Goal: Information Seeking & Learning: Learn about a topic

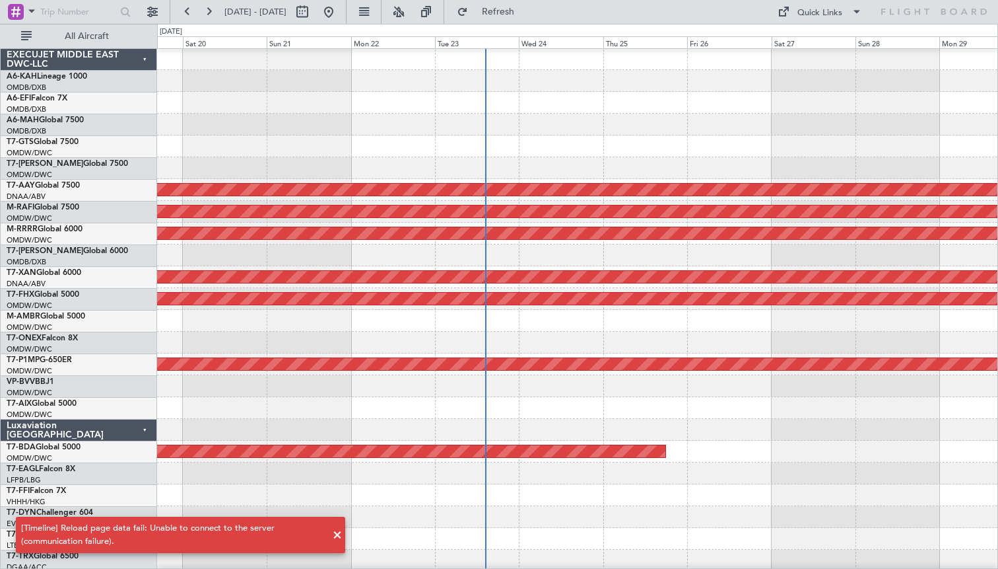
scroll to position [1, 0]
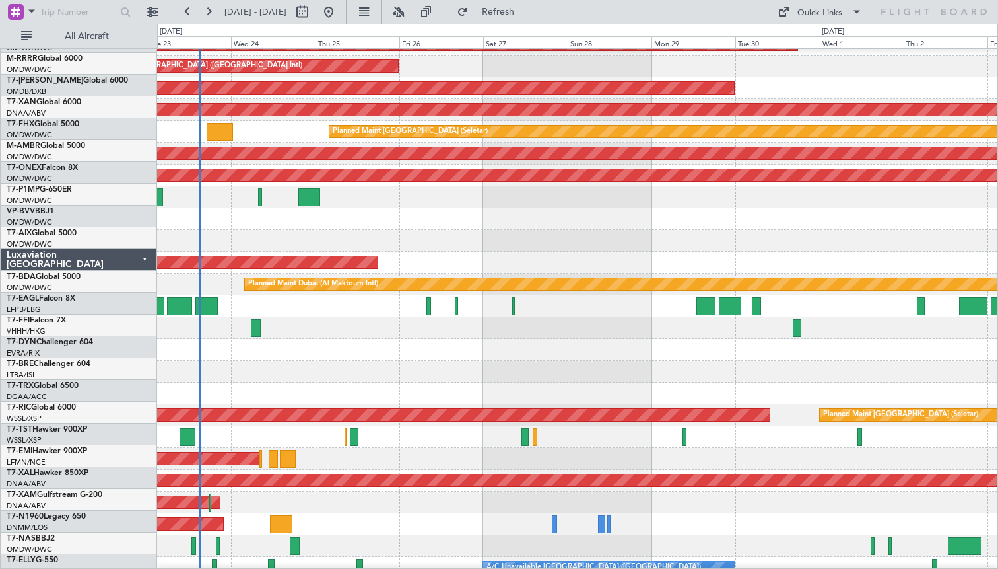
scroll to position [194, 0]
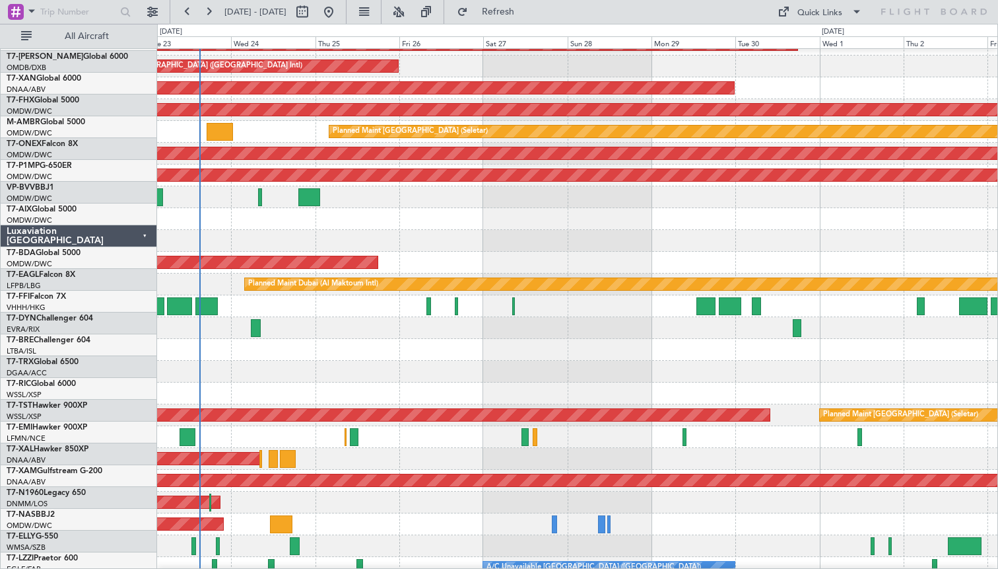
click at [405, 398] on div at bounding box center [577, 393] width 841 height 22
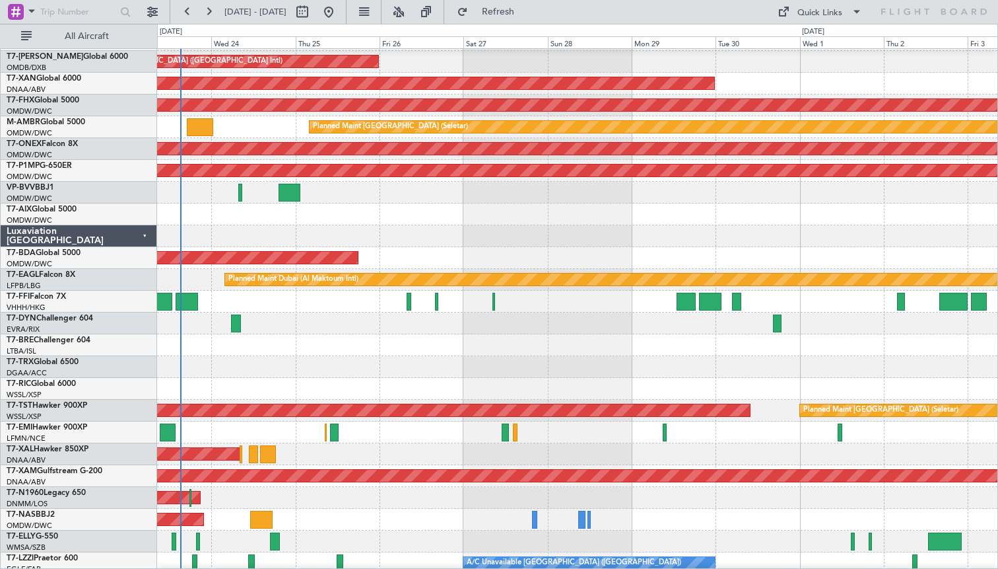
scroll to position [223, 0]
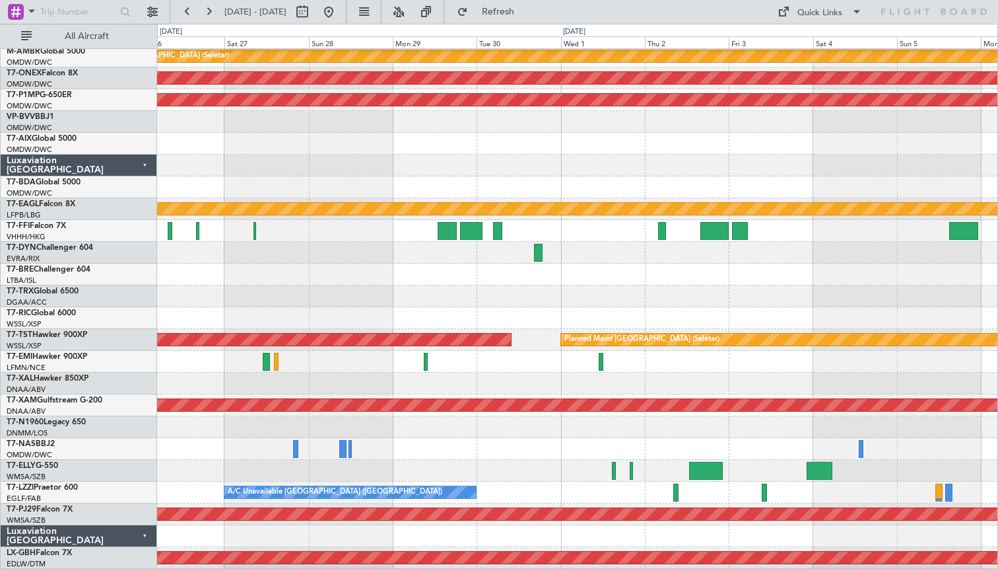
click at [436, 324] on div at bounding box center [577, 318] width 841 height 22
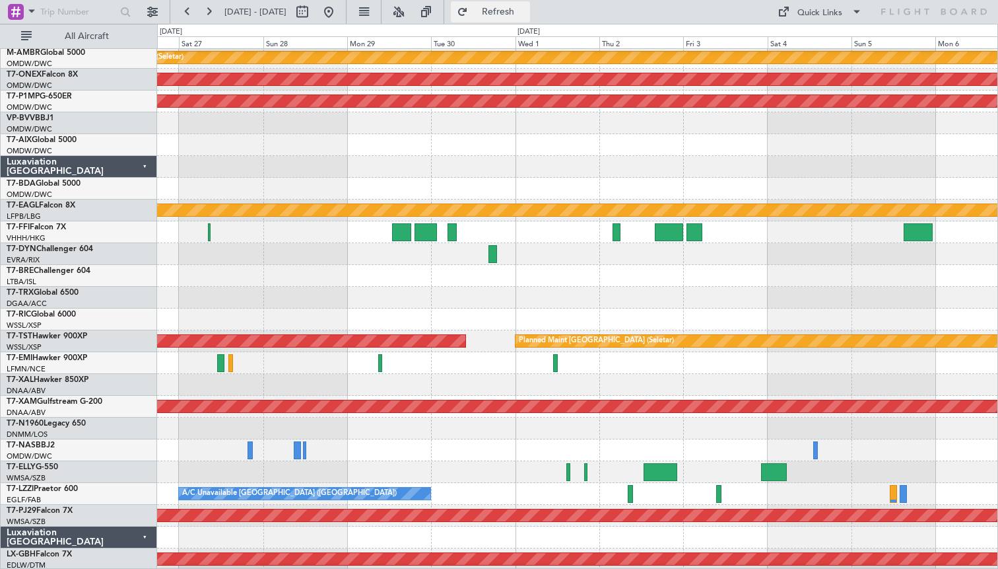
click at [523, 1] on button "Refresh" at bounding box center [490, 11] width 79 height 21
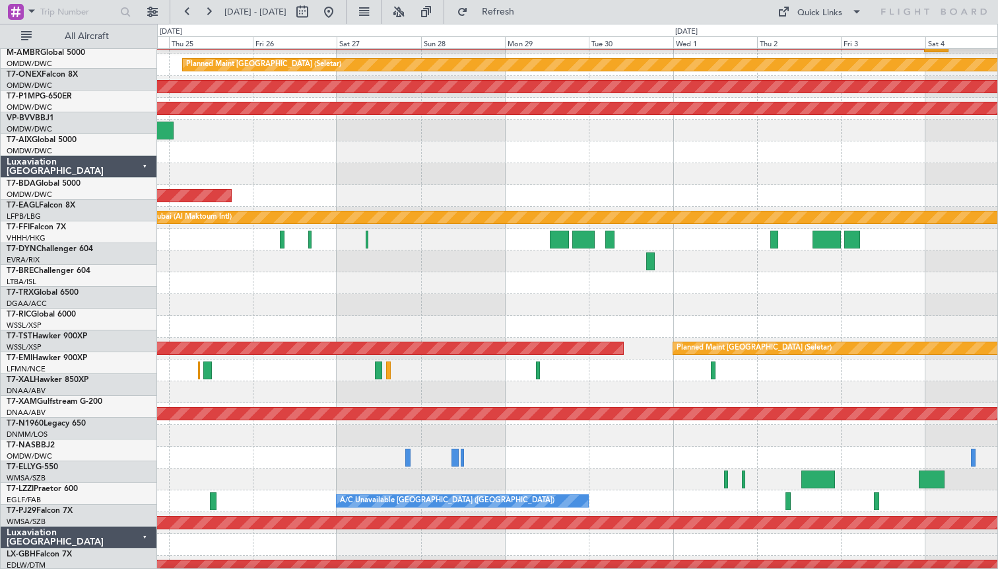
scroll to position [252, 0]
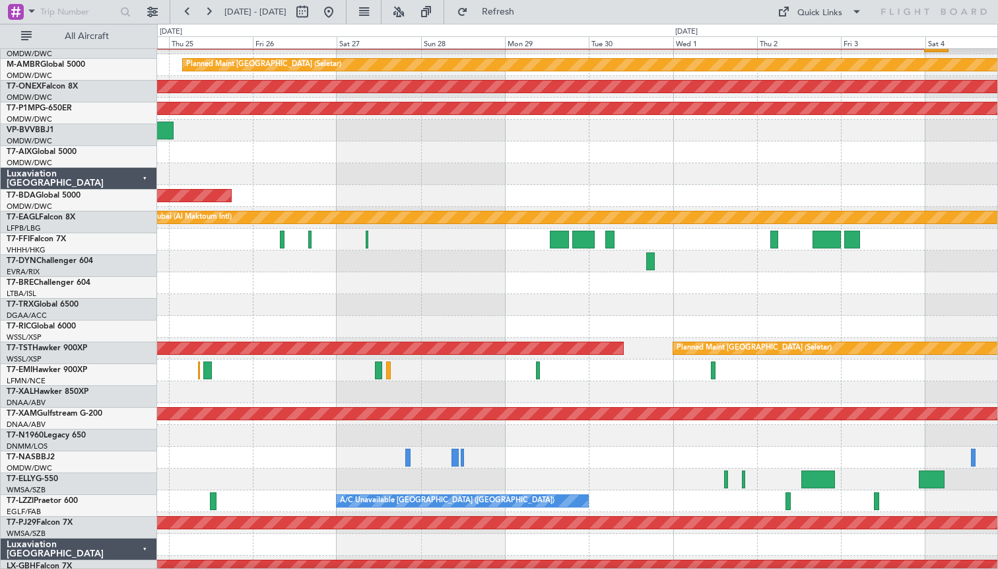
click at [564, 381] on div "Planned Maint [GEOGRAPHIC_DATA]" at bounding box center [577, 370] width 841 height 22
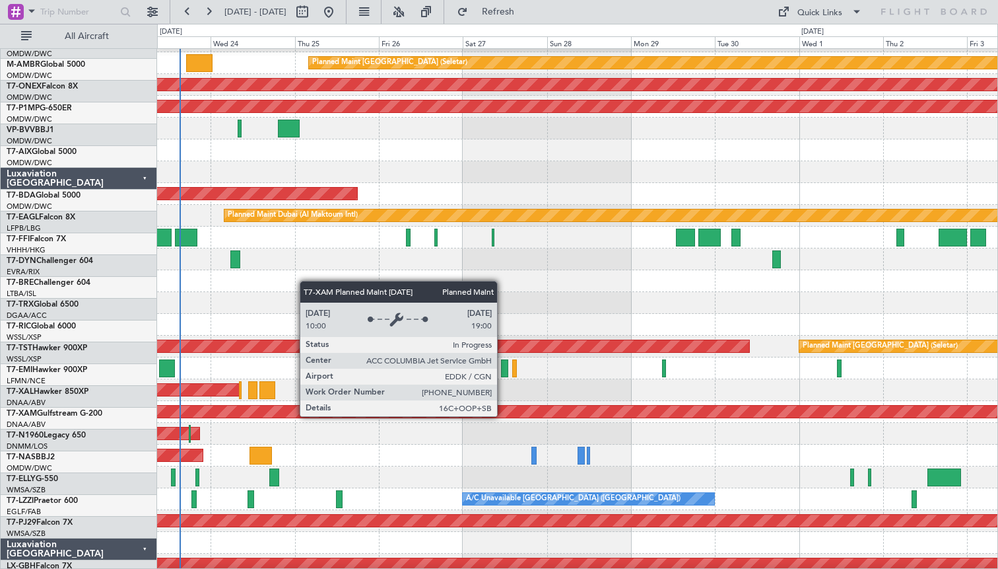
scroll to position [254, 0]
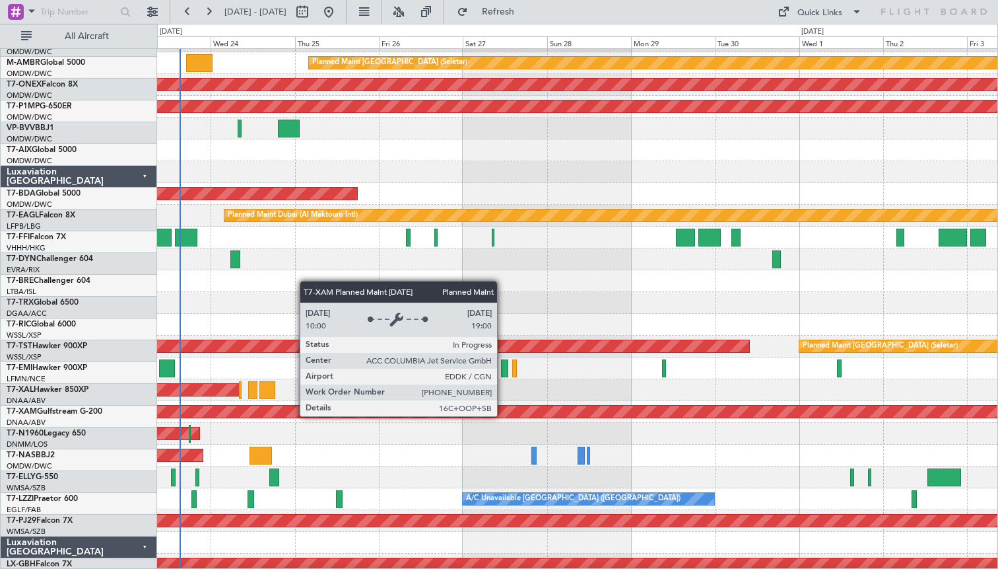
click at [666, 413] on div "Planned Maint Cologne-[GEOGRAPHIC_DATA]" at bounding box center [577, 411] width 2521 height 12
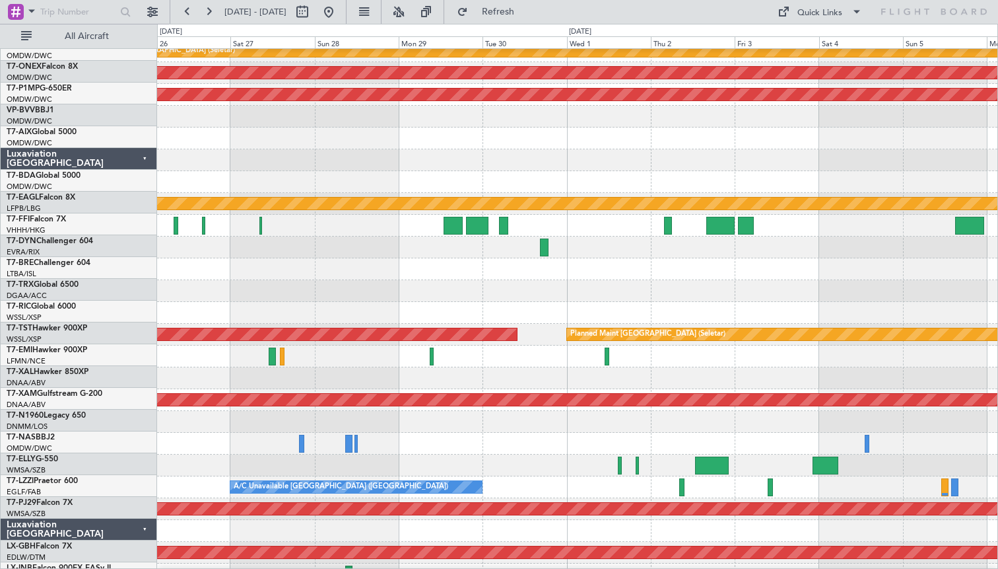
click at [670, 491] on div "A/C Unavailable [GEOGRAPHIC_DATA] ([GEOGRAPHIC_DATA])" at bounding box center [577, 487] width 841 height 22
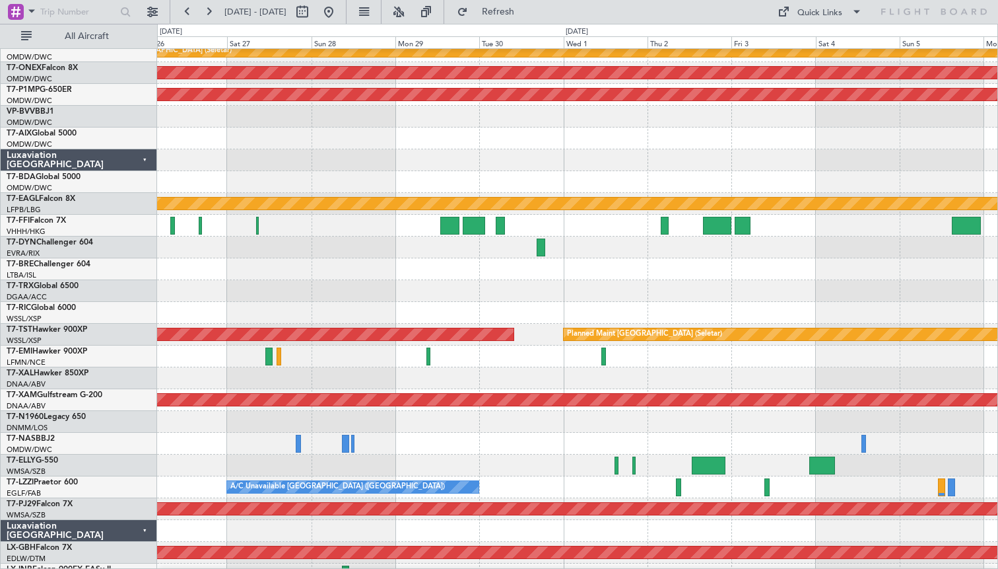
click at [621, 473] on div at bounding box center [577, 465] width 841 height 22
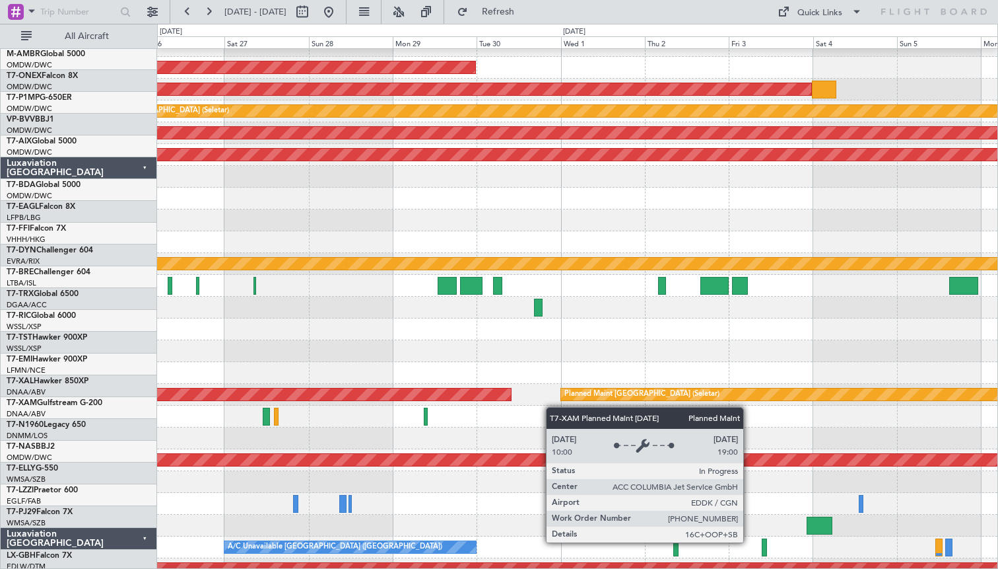
scroll to position [206, 0]
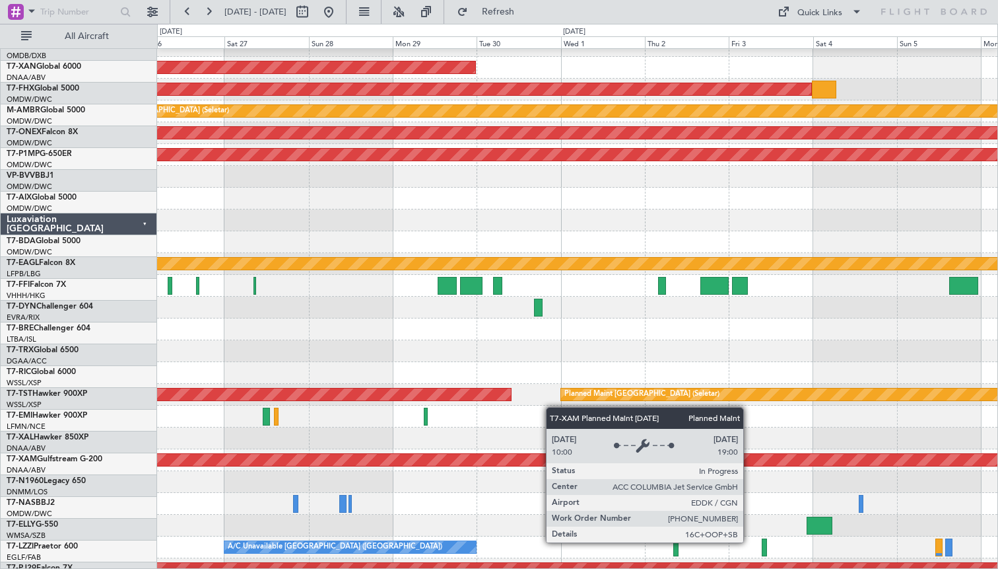
click at [680, 454] on div "Planned Maint Cologne-[GEOGRAPHIC_DATA]" at bounding box center [577, 460] width 841 height 22
